Goal: Find specific page/section: Find specific page/section

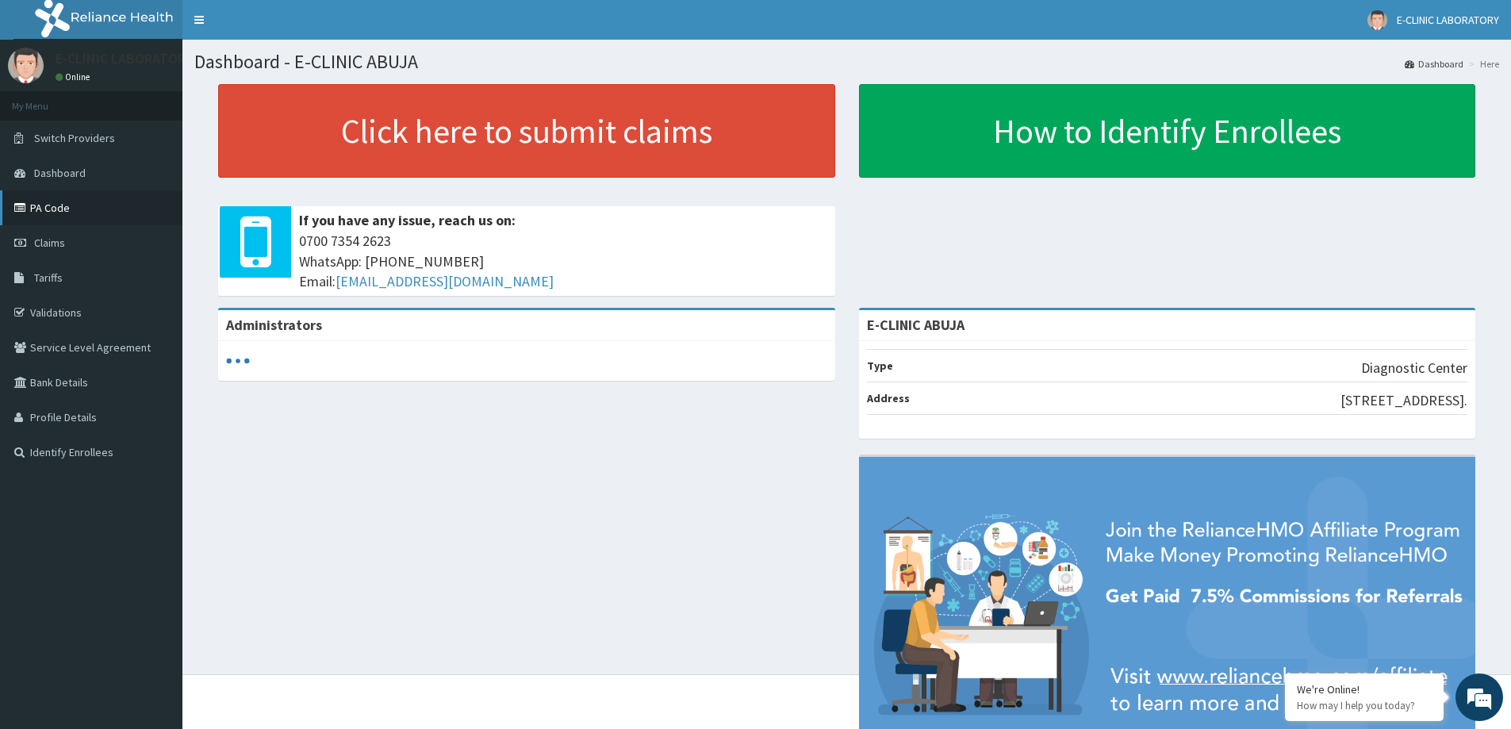
click at [48, 206] on link "PA Code" at bounding box center [91, 207] width 182 height 35
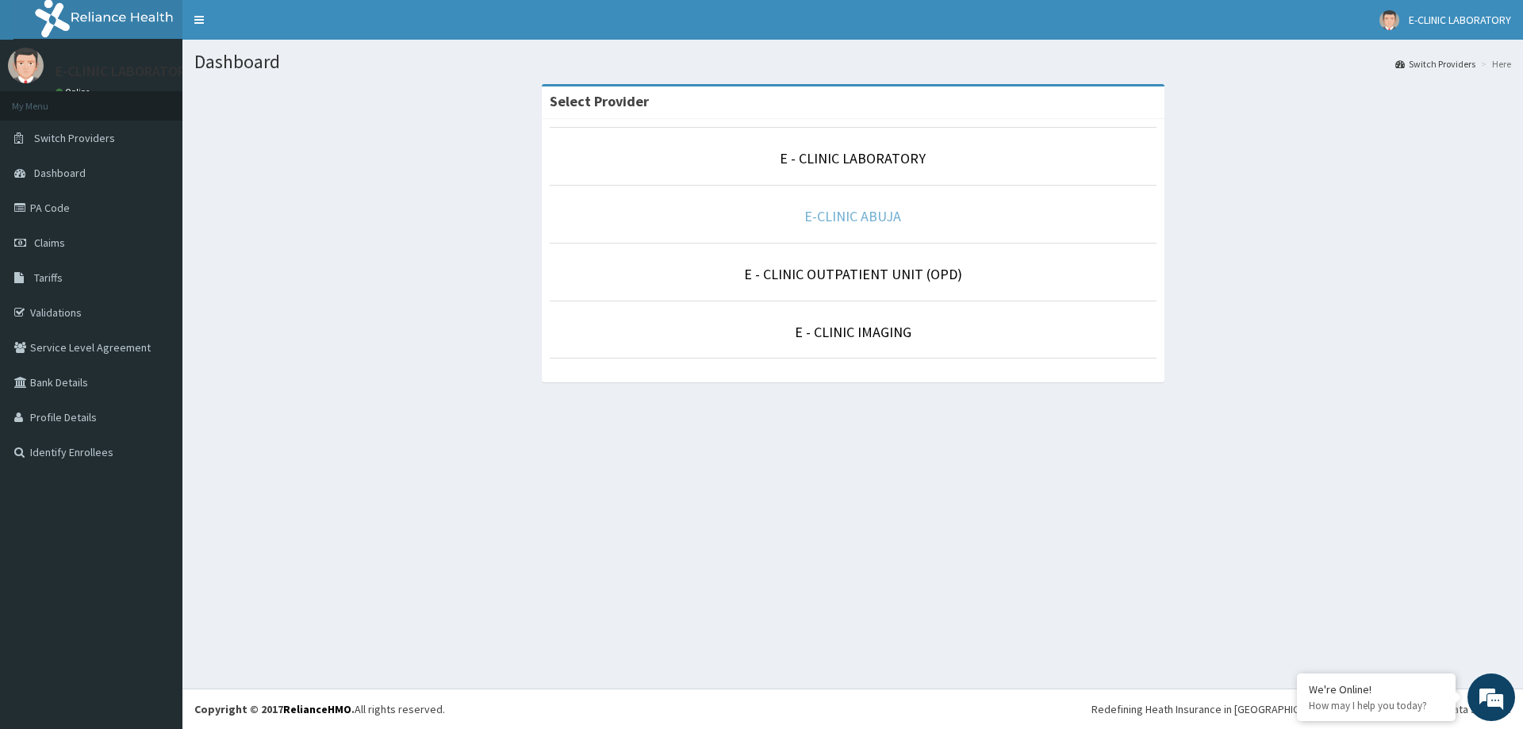
click at [849, 218] on link "E-CLINIC ABUJA" at bounding box center [852, 216] width 97 height 18
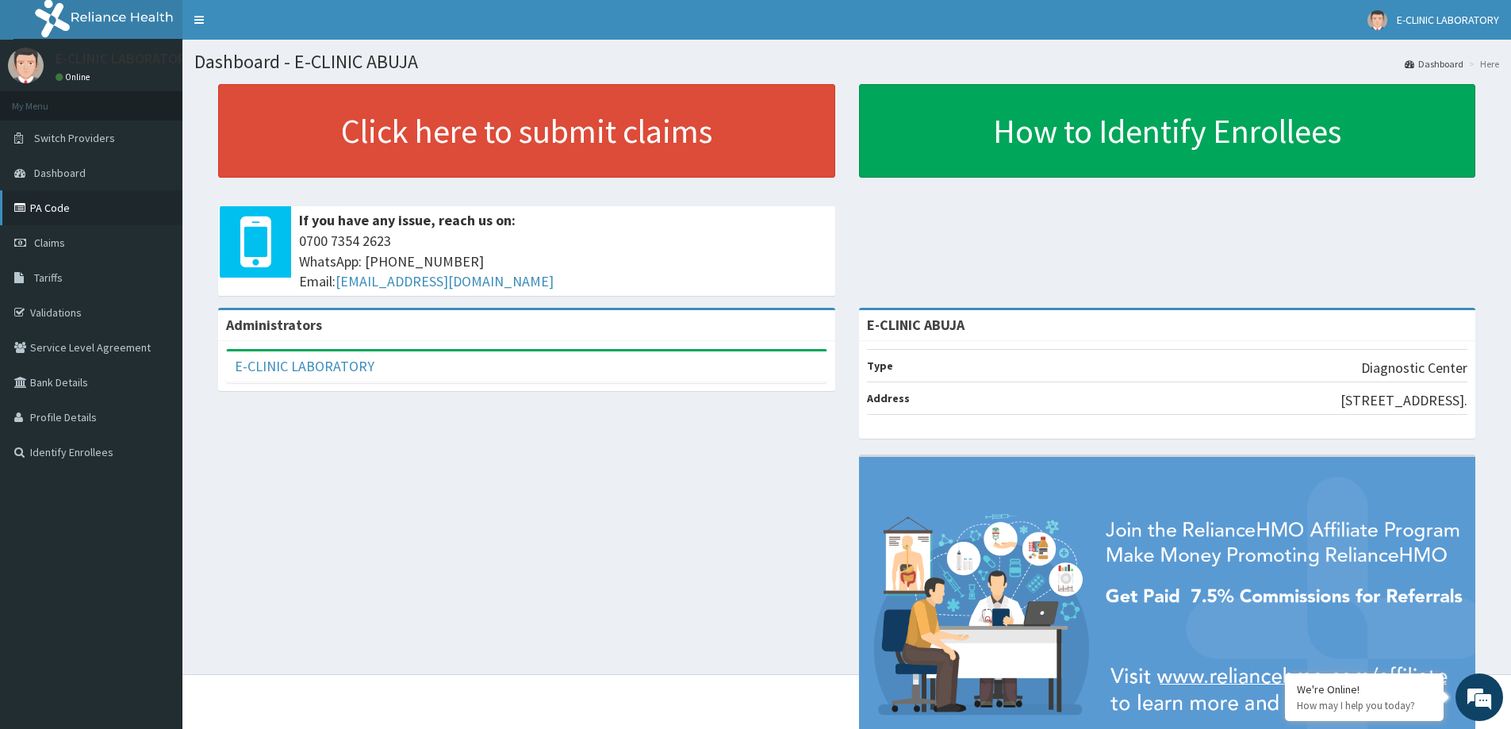
click at [32, 203] on link "PA Code" at bounding box center [91, 207] width 182 height 35
